Goal: Task Accomplishment & Management: Complete application form

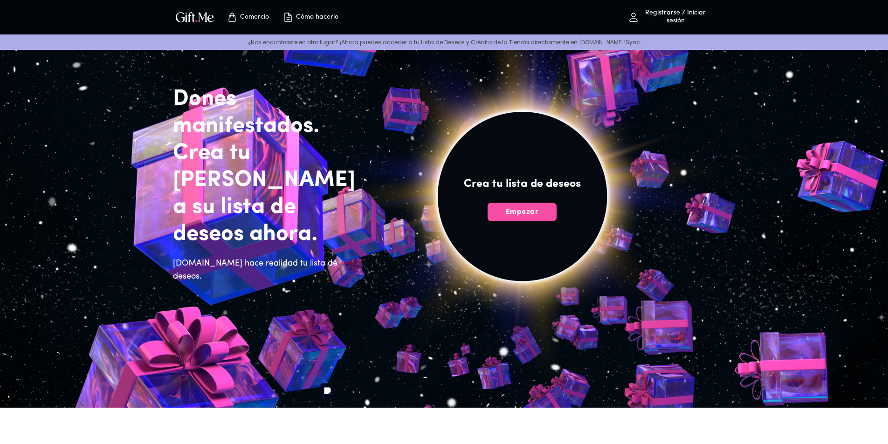
click at [529, 216] on font "Empezar" at bounding box center [522, 211] width 33 height 7
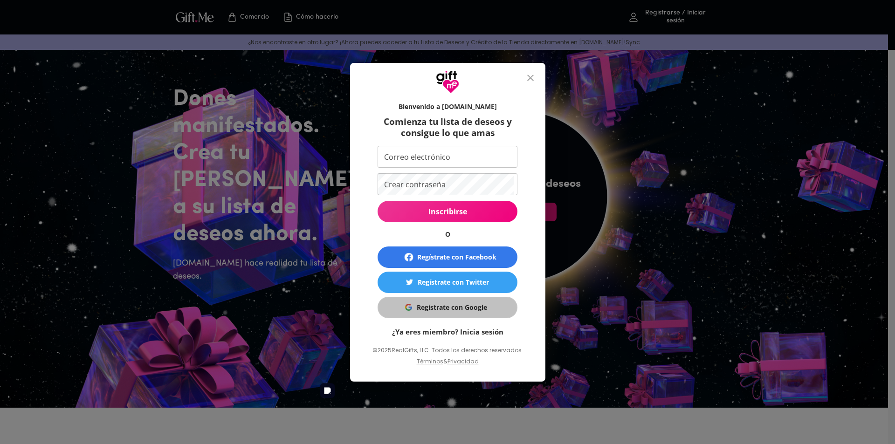
click at [465, 304] on font "Regístrate con Google" at bounding box center [452, 307] width 70 height 9
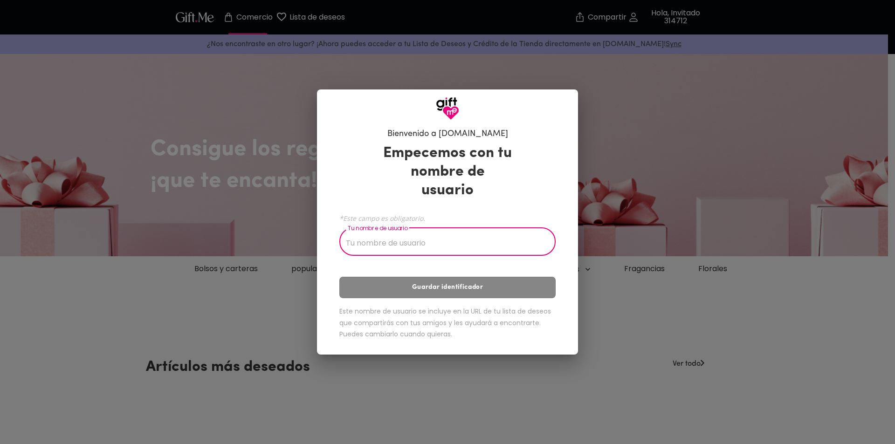
click at [403, 233] on input "Tu nombre de usuario" at bounding box center [442, 243] width 206 height 26
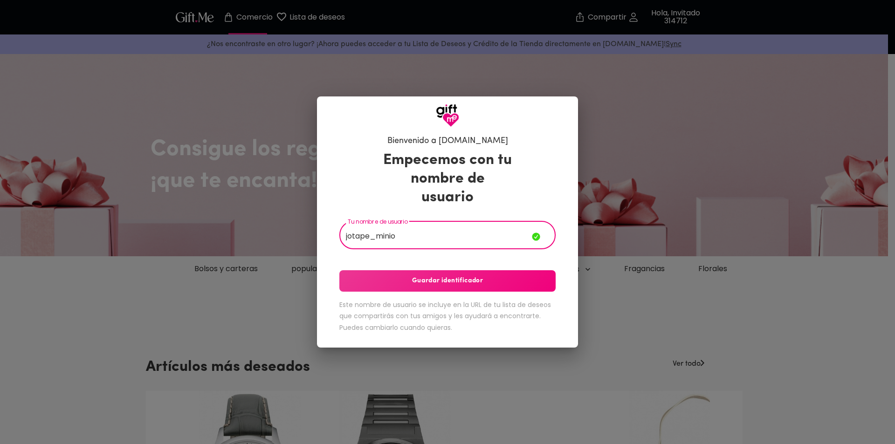
type input "jotape_minio"
click at [457, 277] on button "Guardar identificador" at bounding box center [447, 280] width 216 height 21
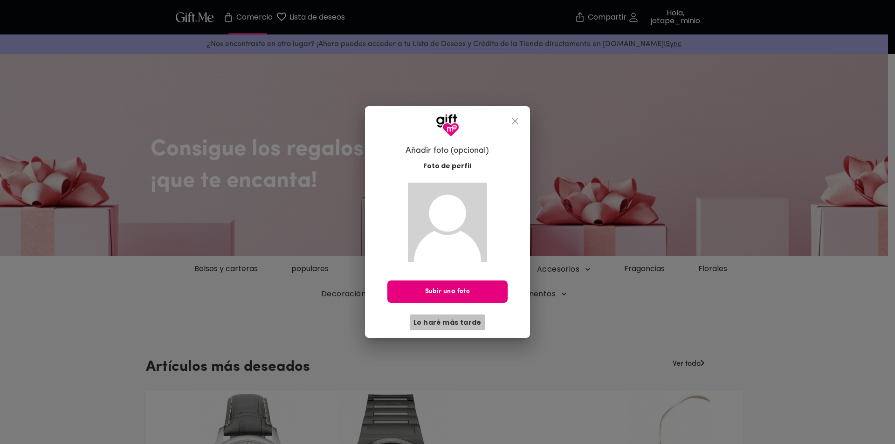
click at [459, 328] on font "Lo haré más tarde" at bounding box center [447, 322] width 68 height 10
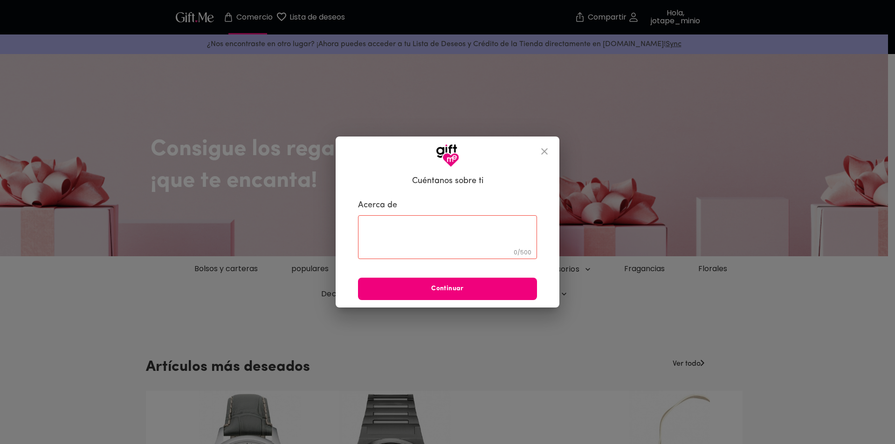
click at [505, 294] on button "Continuar" at bounding box center [447, 289] width 179 height 22
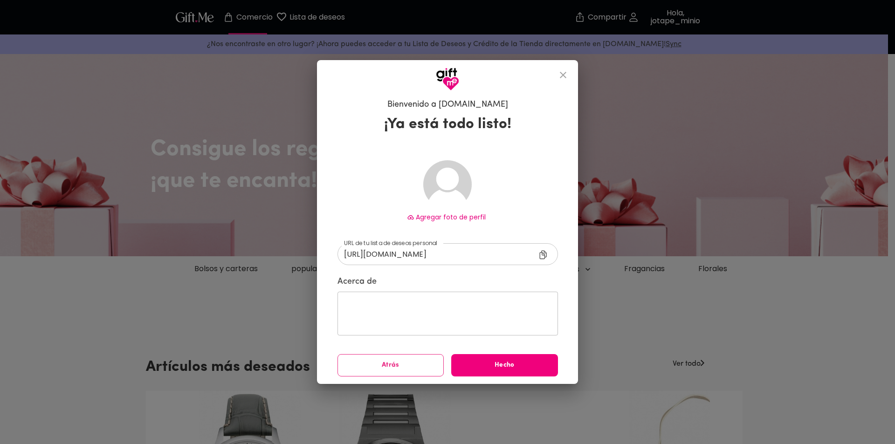
click at [494, 363] on font "Hecho" at bounding box center [504, 365] width 20 height 7
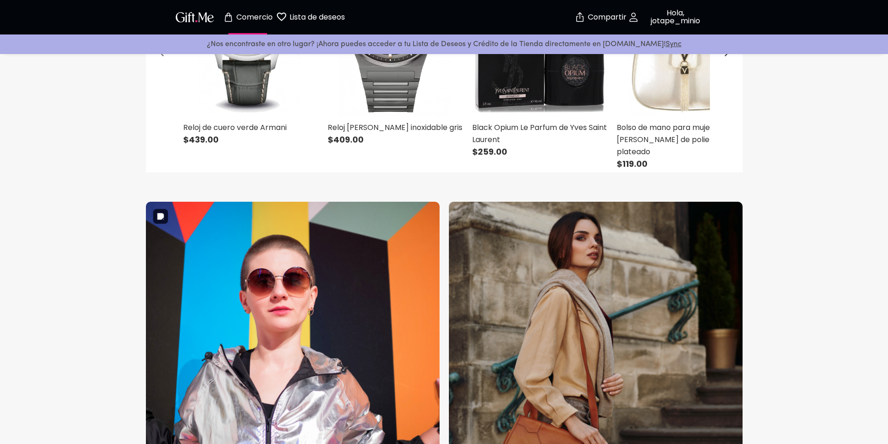
scroll to position [419, 0]
